Goal: Complete application form: Complete application form

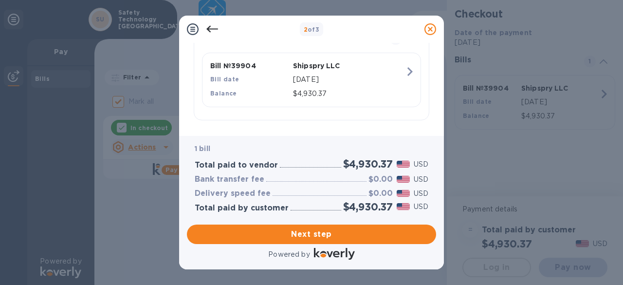
scroll to position [247, 0]
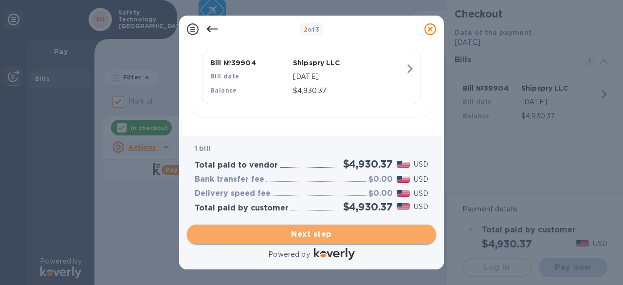
click at [358, 238] on span "Next step" at bounding box center [312, 234] width 234 height 12
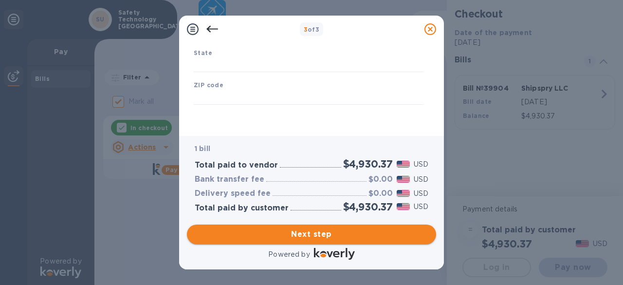
type input "[GEOGRAPHIC_DATA]"
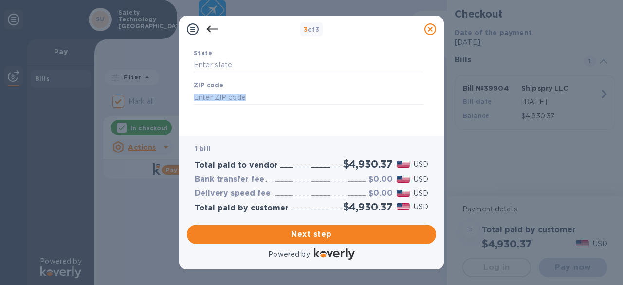
drag, startPoint x: 436, startPoint y: 114, endPoint x: 434, endPoint y: 104, distance: 10.4
click at [434, 104] on div "Business Information Legal business name Please provide the legal name that app…" at bounding box center [311, 89] width 265 height 93
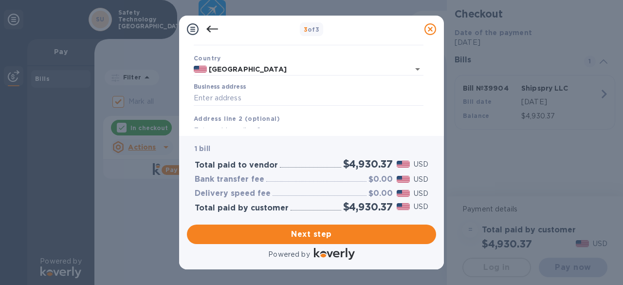
scroll to position [79, 0]
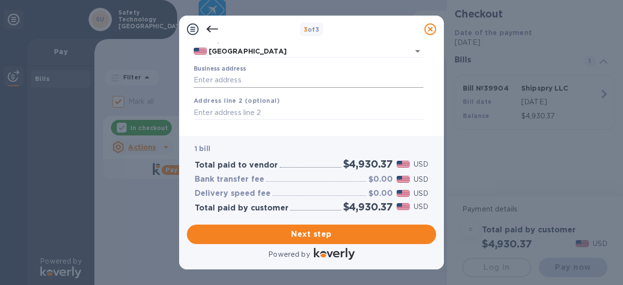
click at [247, 74] on input "Business address" at bounding box center [309, 80] width 230 height 15
type input "[STREET_ADDRESS]"
type input "Abilene"
type input "[GEOGRAPHIC_DATA]"
type input "79605"
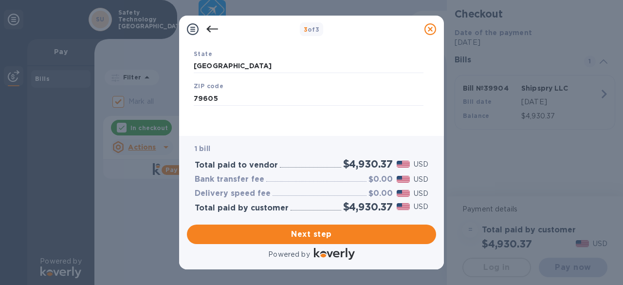
scroll to position [191, 0]
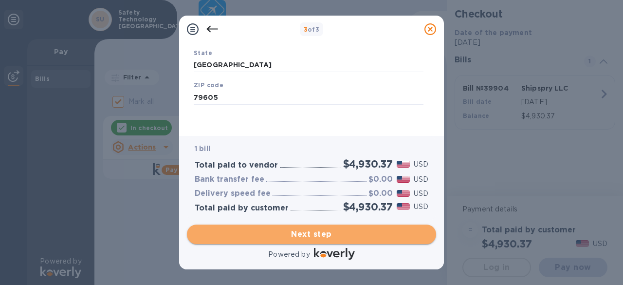
click at [362, 231] on span "Next step" at bounding box center [312, 234] width 234 height 12
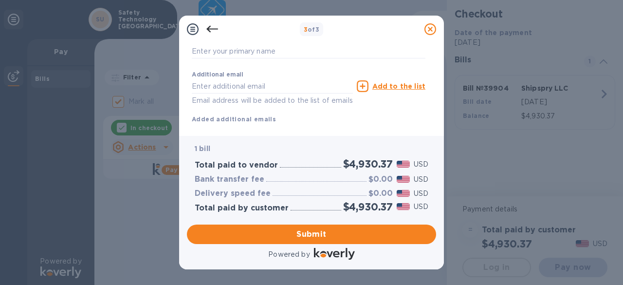
drag, startPoint x: 437, startPoint y: 116, endPoint x: 436, endPoint y: 110, distance: 6.8
click at [436, 110] on div "Payment Contact Information First name Last name Phone number +1 Payment Confir…" at bounding box center [311, 89] width 265 height 93
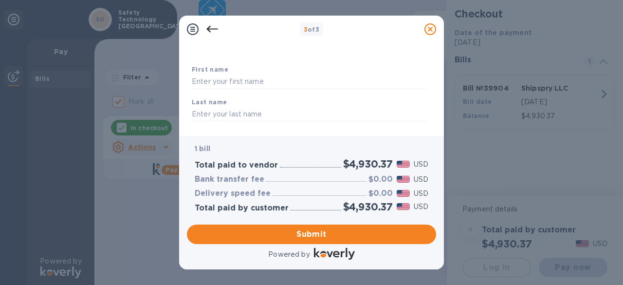
scroll to position [43, 0]
click at [266, 76] on input "text" at bounding box center [309, 80] width 234 height 15
type input "[PERSON_NAME]"
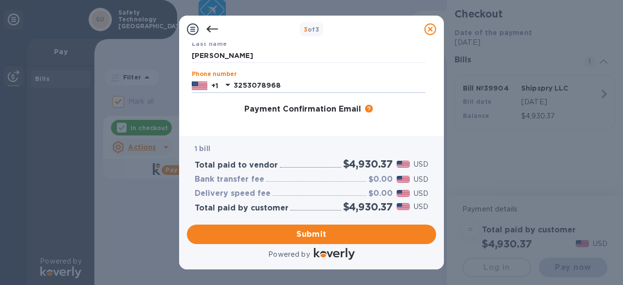
type input "3253078968"
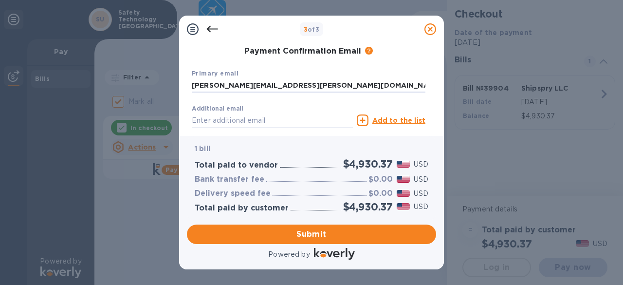
type input "[PERSON_NAME][EMAIL_ADDRESS][PERSON_NAME][DOMAIN_NAME]"
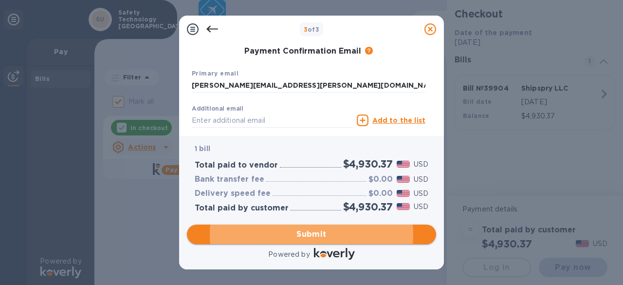
click at [325, 233] on span "Submit" at bounding box center [312, 234] width 234 height 12
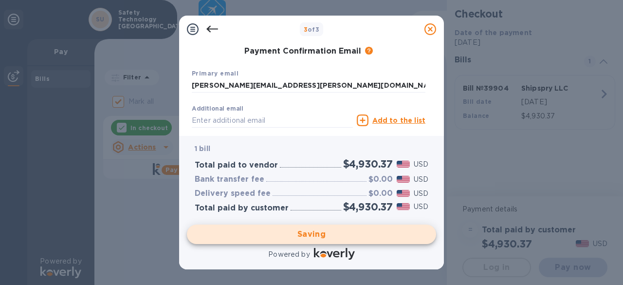
checkbox input "false"
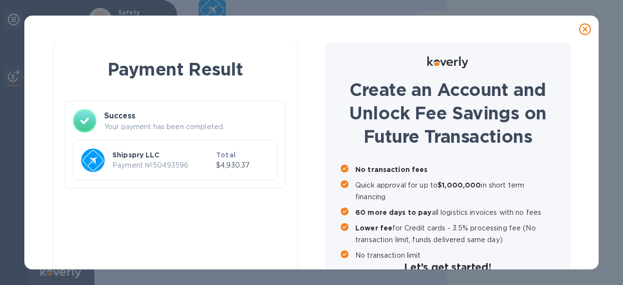
scroll to position [0, 0]
